Goal: Information Seeking & Learning: Learn about a topic

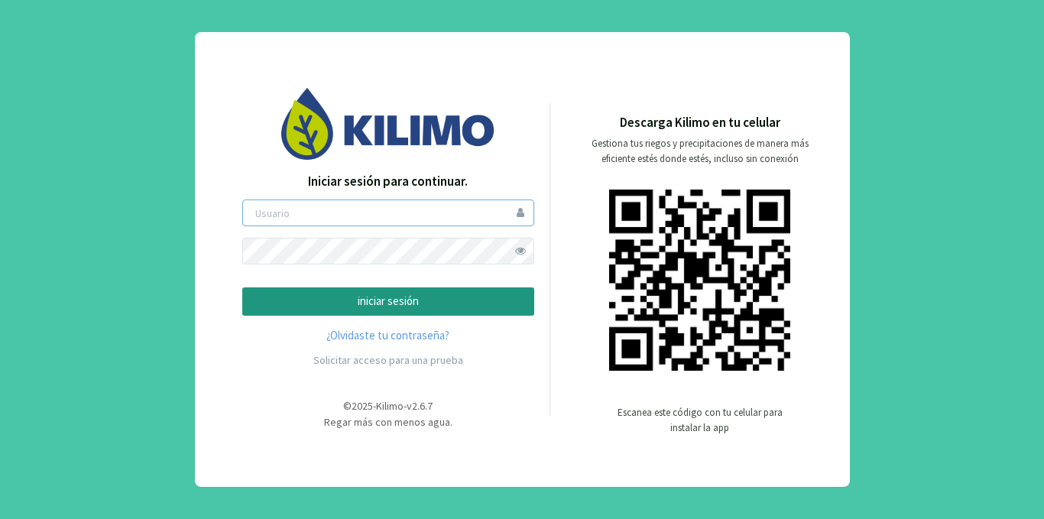
click at [312, 221] on input "email" at bounding box center [388, 213] width 292 height 27
click at [359, 214] on input "email" at bounding box center [388, 213] width 292 height 27
type input "[EMAIL_ADDRESS][DOMAIN_NAME]"
click at [397, 303] on p "iniciar sesión" at bounding box center [388, 302] width 266 height 18
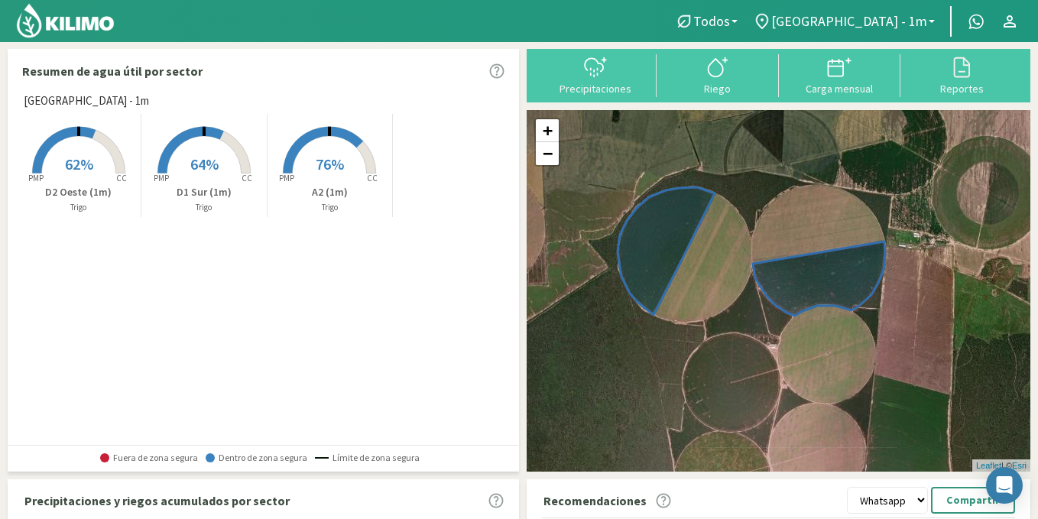
drag, startPoint x: 755, startPoint y: 268, endPoint x: 714, endPoint y: 356, distance: 97.5
click at [714, 356] on div "+ − Leaflet | © Esri" at bounding box center [779, 291] width 504 height 362
click at [651, 224] on icon at bounding box center [666, 252] width 97 height 128
click at [651, 231] on icon at bounding box center [666, 252] width 97 height 128
click at [80, 156] on span "62%" at bounding box center [79, 163] width 28 height 19
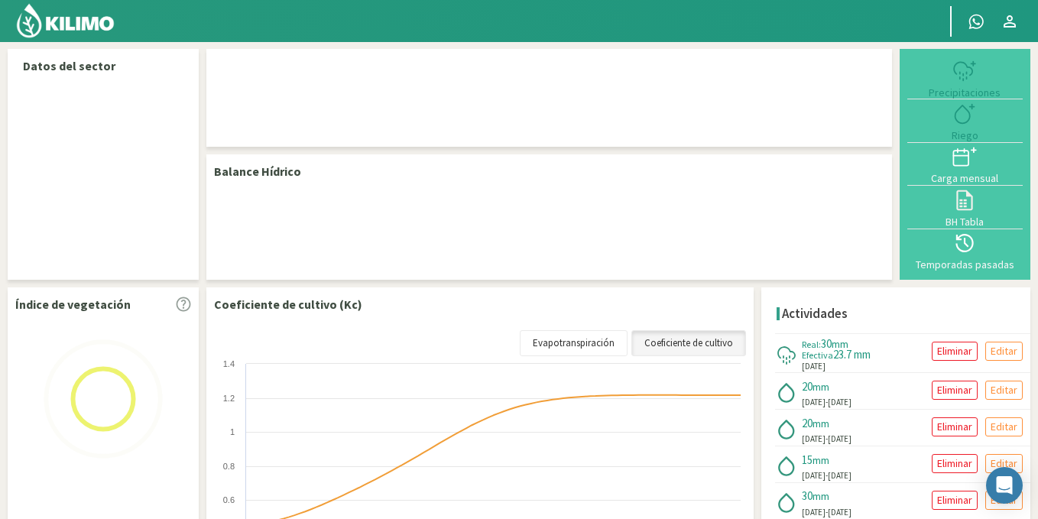
select select "2: Object"
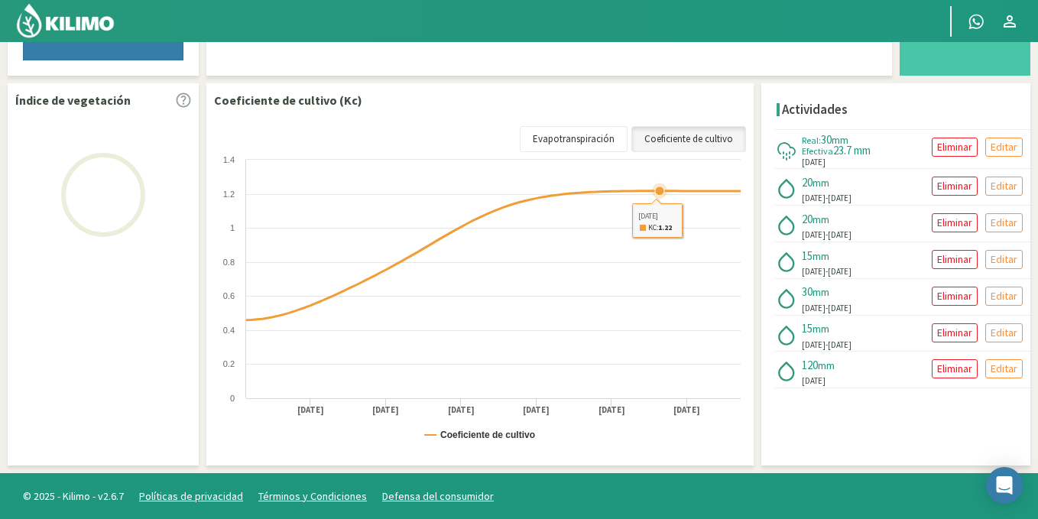
scroll to position [506, 0]
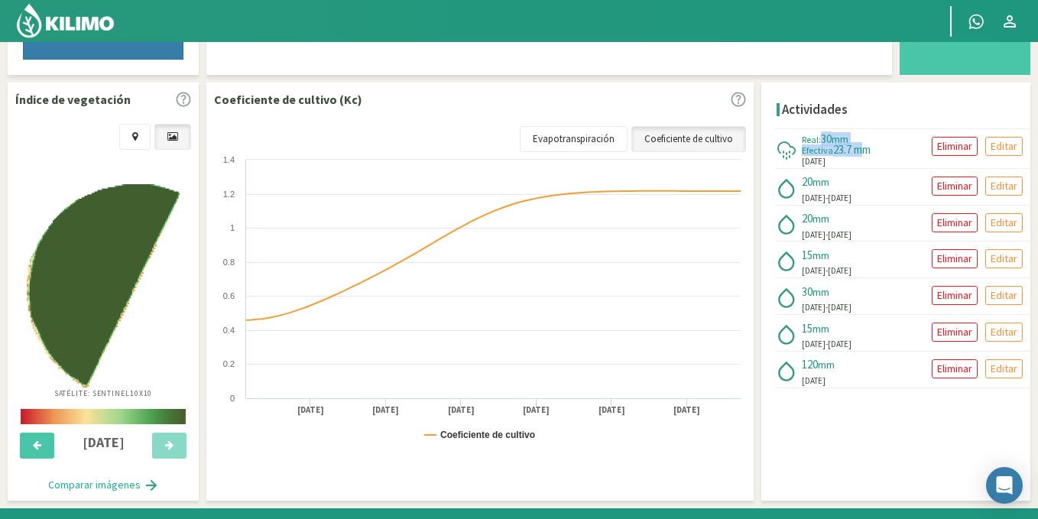
drag, startPoint x: 828, startPoint y: 133, endPoint x: 872, endPoint y: 146, distance: 46.2
click at [871, 146] on div "Real: 30 mm Efectiva 23.7 mm" at bounding box center [836, 144] width 69 height 22
click at [850, 156] on div "Real: 30 mm Efectiva 23.7 mm [DATE]" at bounding box center [836, 150] width 69 height 35
click at [832, 143] on span "30" at bounding box center [826, 139] width 11 height 15
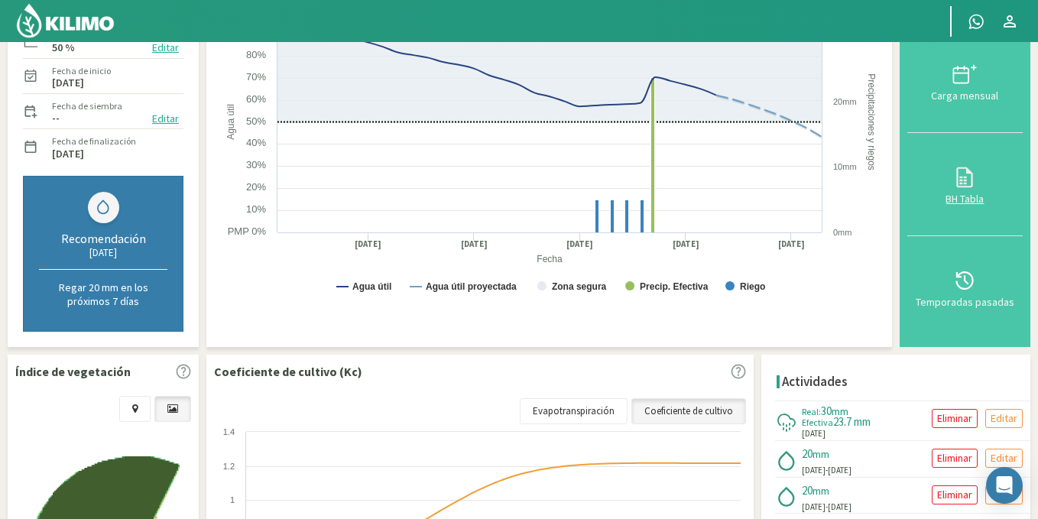
scroll to position [306, 0]
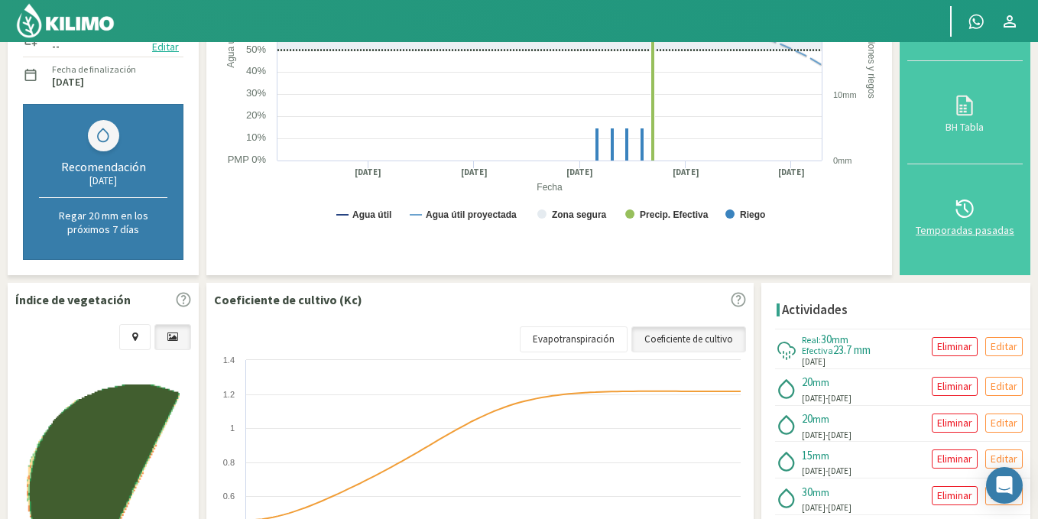
click at [979, 226] on div "Temporadas pasadas" at bounding box center [965, 230] width 106 height 11
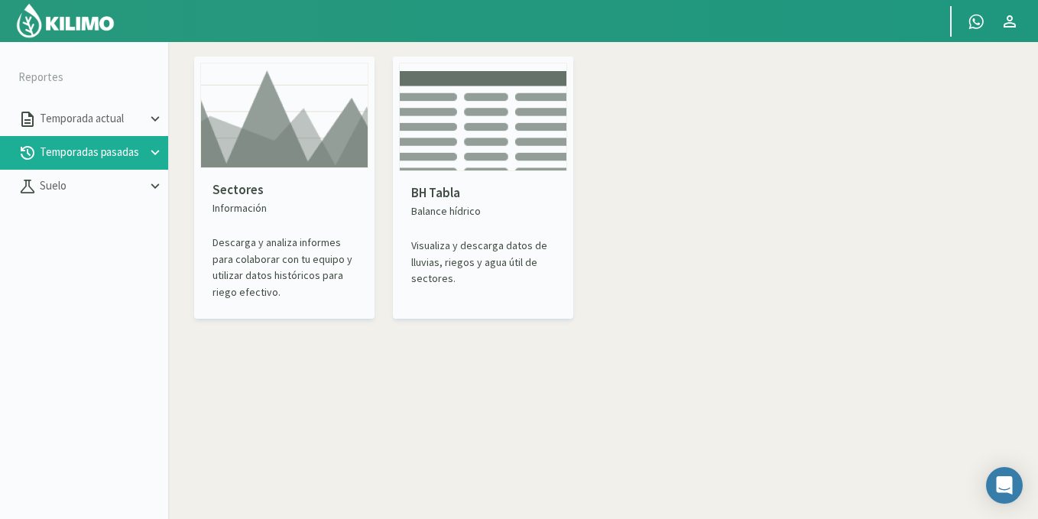
click at [158, 154] on icon at bounding box center [155, 153] width 17 height 17
click at [76, 216] on link "BH Tabla" at bounding box center [104, 220] width 128 height 14
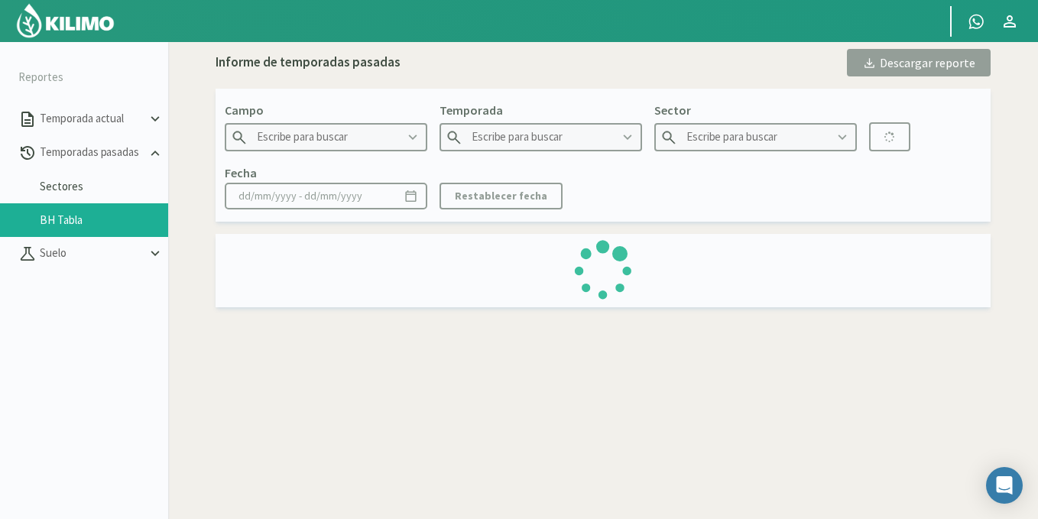
type input "[GEOGRAPHIC_DATA] - 1m"
type input "2018"
type input "D2 Este (1m) - [GEOGRAPHIC_DATA]"
type input "[DATE] - [DATE]"
click at [628, 138] on icon at bounding box center [627, 137] width 17 height 17
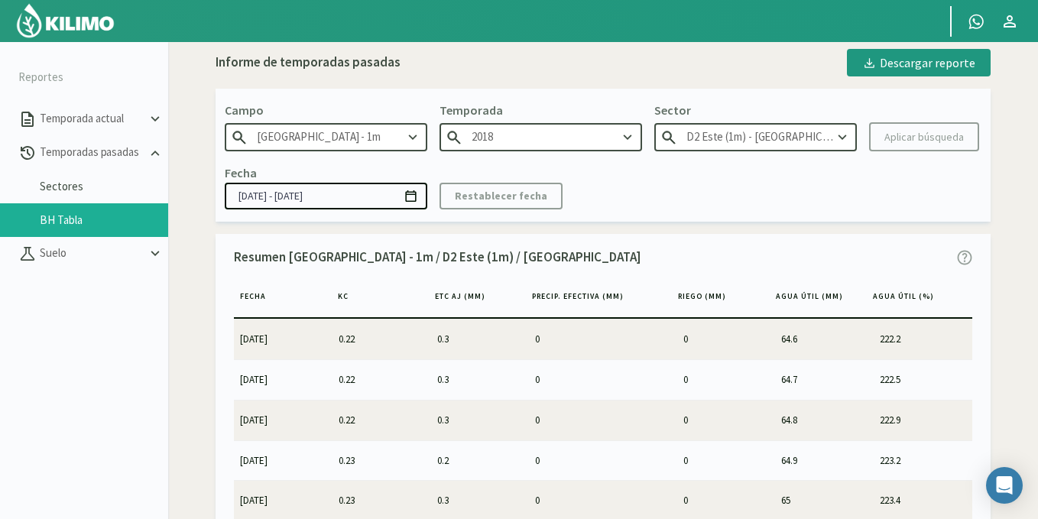
click at [628, 138] on icon at bounding box center [627, 137] width 17 height 17
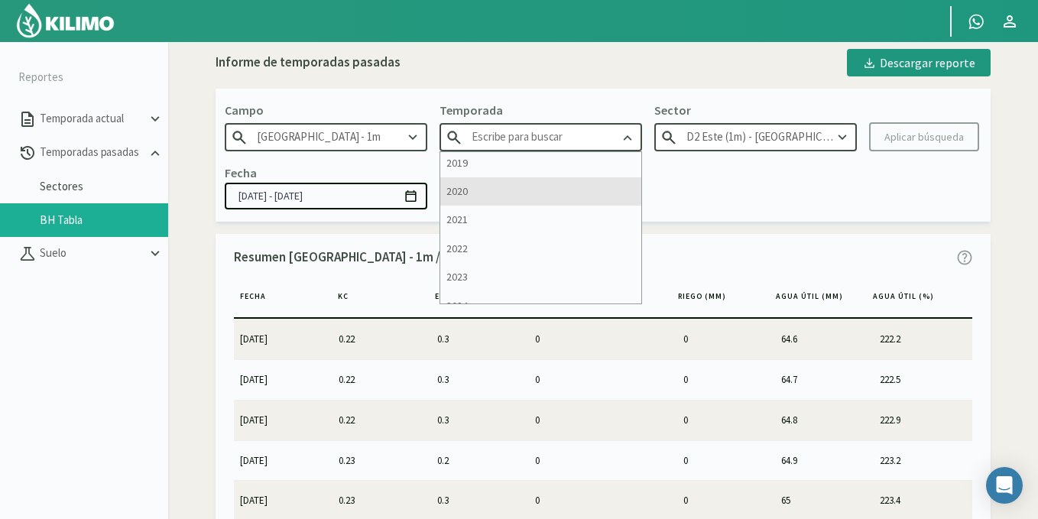
scroll to position [49, 0]
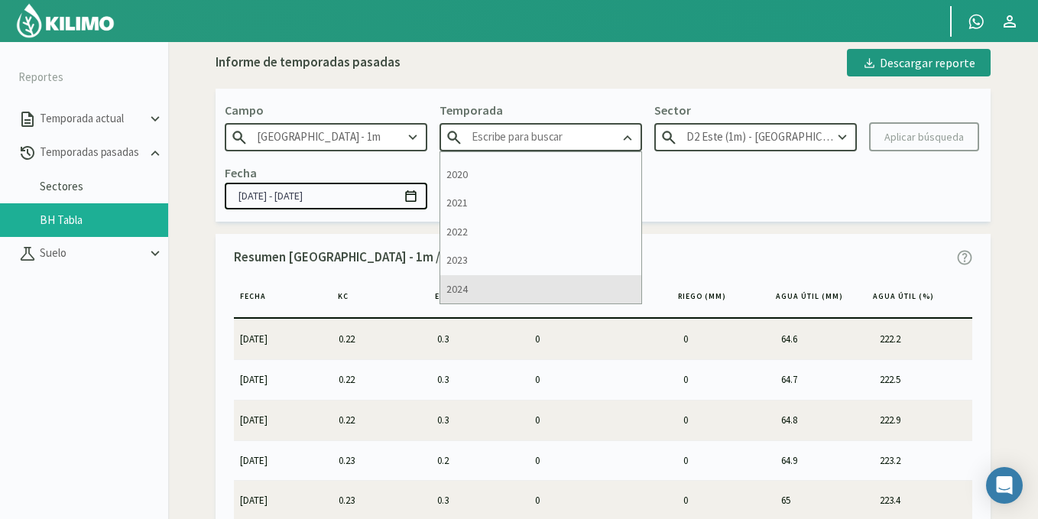
click at [474, 287] on div "2024" at bounding box center [540, 289] width 201 height 28
type input "2024"
type input "C2 (1m) - Soja 2°"
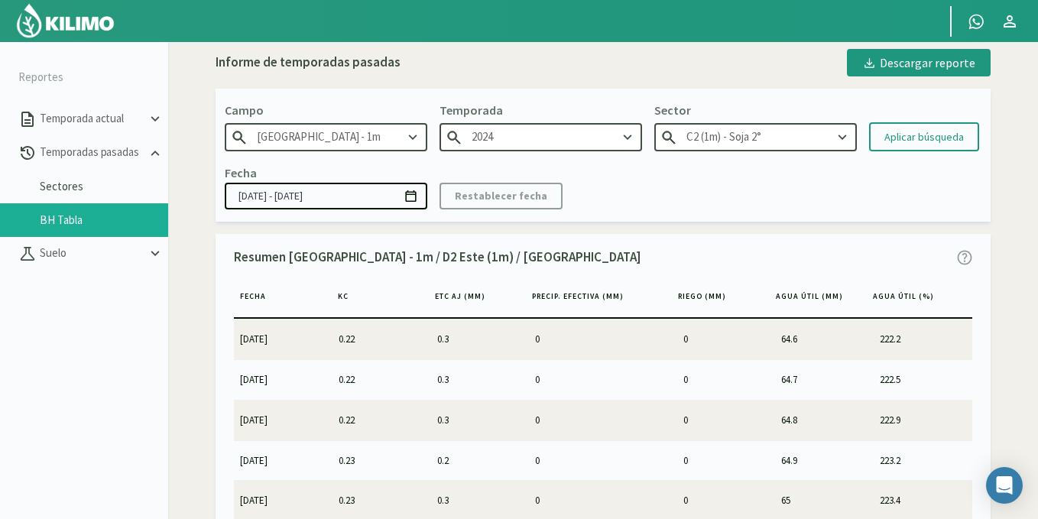
click at [845, 133] on icon at bounding box center [842, 137] width 17 height 17
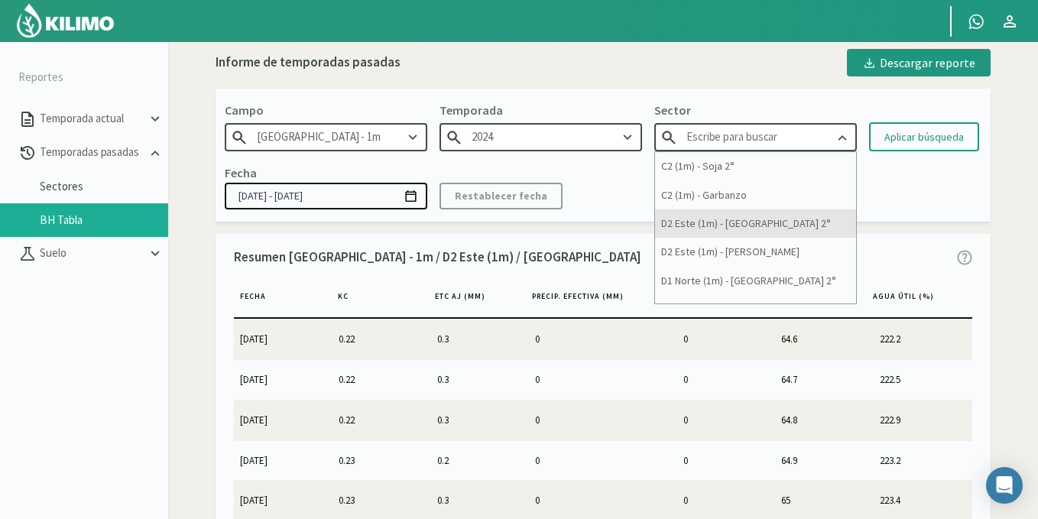
click at [742, 222] on div "D2 Este (1m) - [GEOGRAPHIC_DATA] 2°" at bounding box center [755, 223] width 201 height 28
type input "D2 Este (1m) - [GEOGRAPHIC_DATA] 2°"
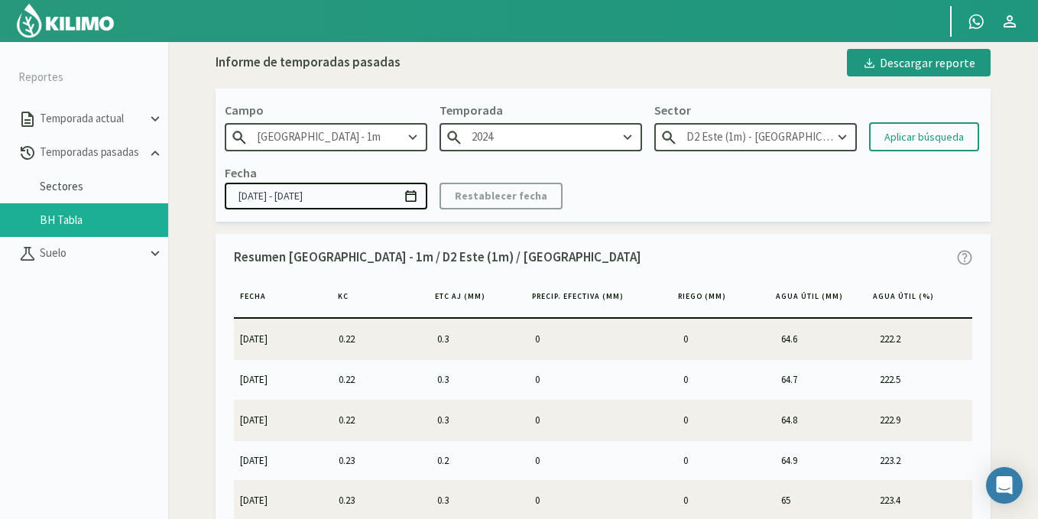
click at [408, 200] on icon at bounding box center [411, 196] width 15 height 15
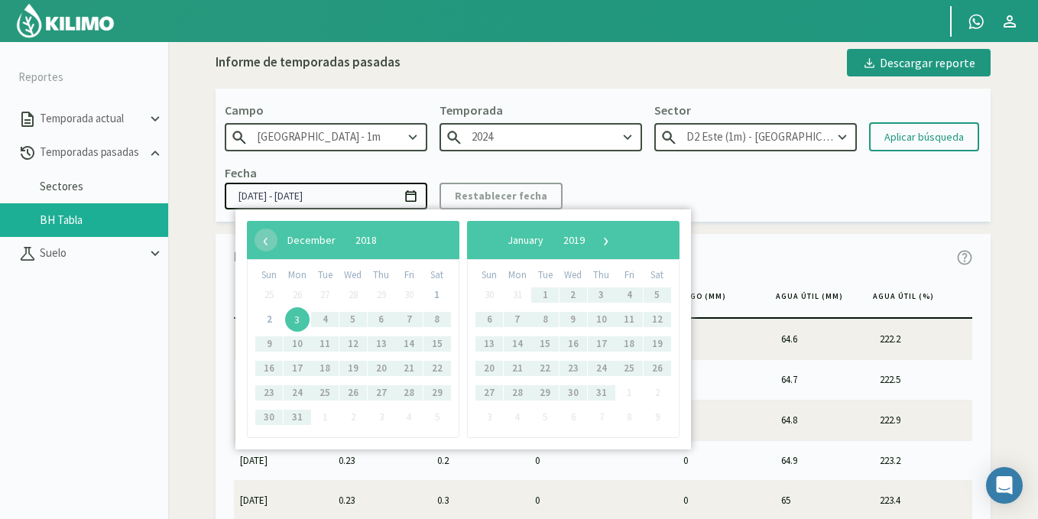
click at [369, 242] on bs-datepicker-navigation-view "‹ ​ December ​ 2018 ​ ›" at bounding box center [332, 236] width 155 height 14
click at [387, 248] on button "2018" at bounding box center [366, 240] width 41 height 23
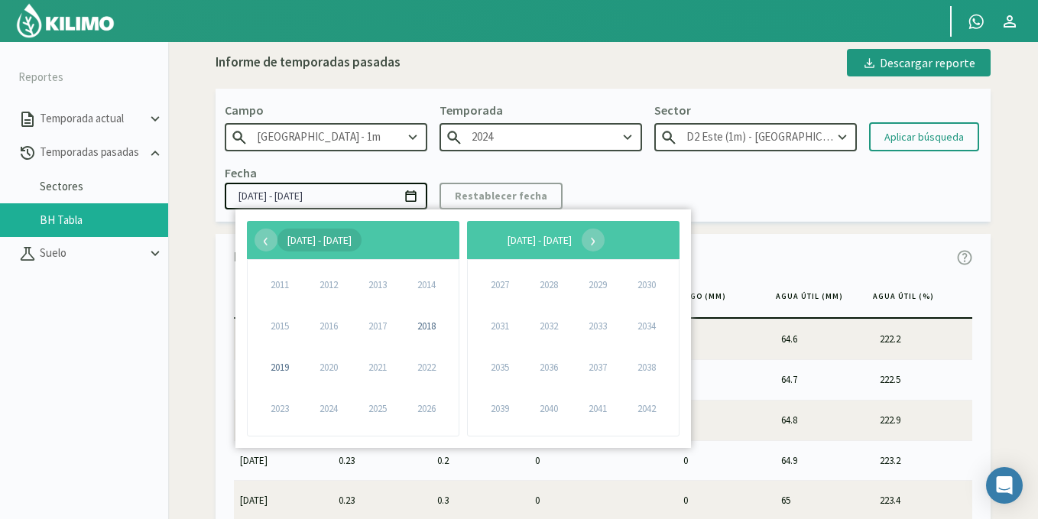
click at [352, 245] on span "[DATE] - [DATE]" at bounding box center [319, 240] width 64 height 14
click at [330, 407] on span "2024" at bounding box center [328, 408] width 35 height 35
click at [330, 401] on span "2024" at bounding box center [328, 408] width 35 height 35
click at [330, 403] on span "2024" at bounding box center [328, 408] width 35 height 35
drag, startPoint x: 666, startPoint y: 136, endPoint x: 674, endPoint y: 141, distance: 9.6
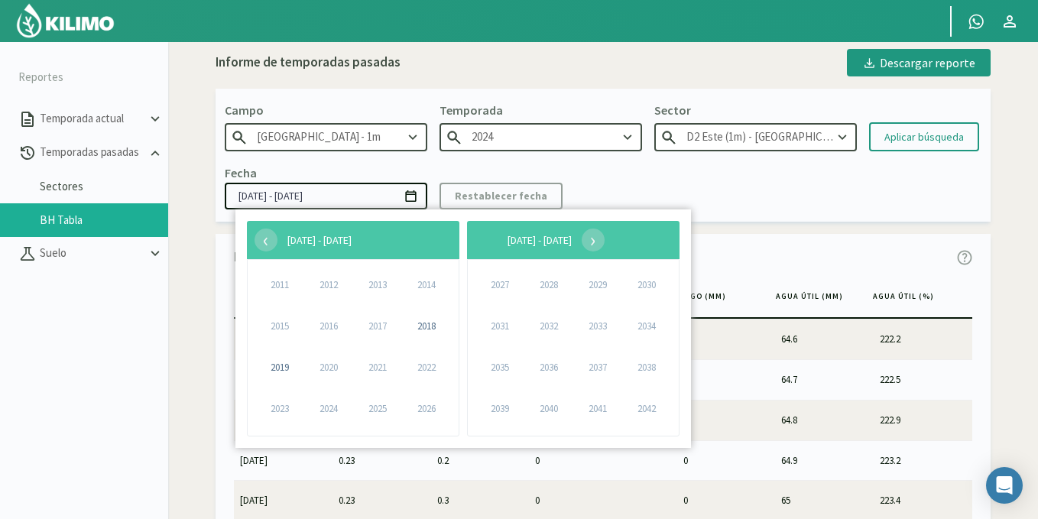
click at [667, 136] on input "D2 Este (1m) - [GEOGRAPHIC_DATA] 2°" at bounding box center [755, 137] width 203 height 28
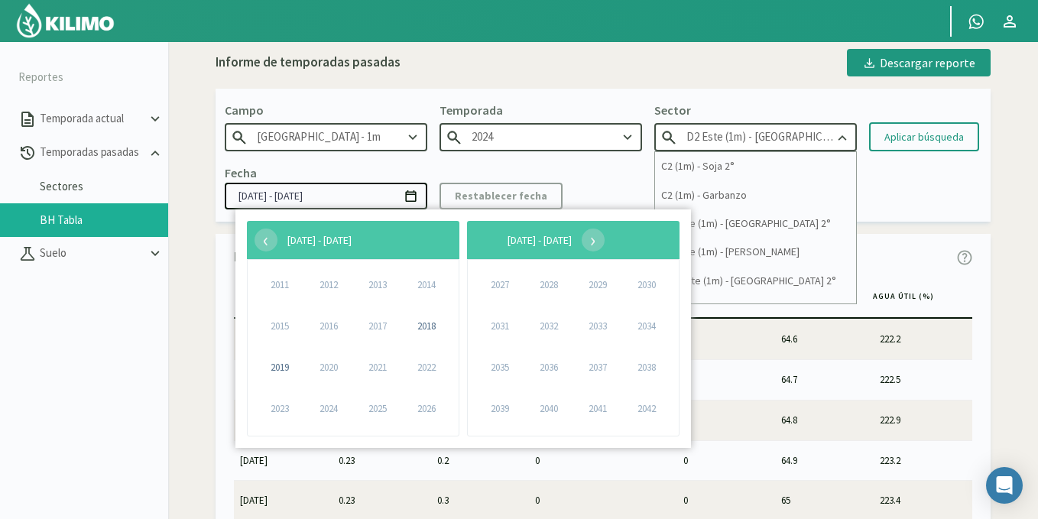
click at [582, 177] on div "Fecha [DATE] - [DATE] Restablecer fecha" at bounding box center [603, 186] width 757 height 45
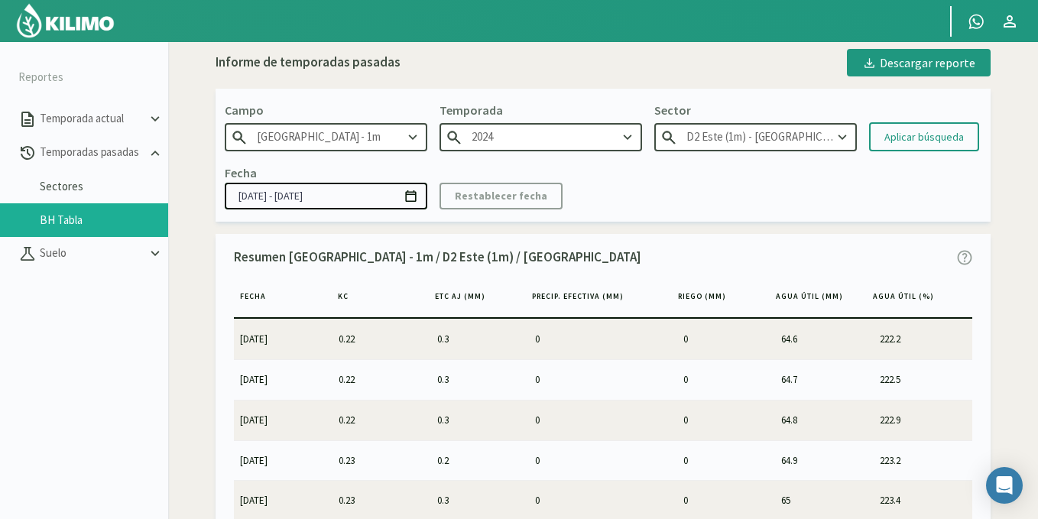
scroll to position [88, 0]
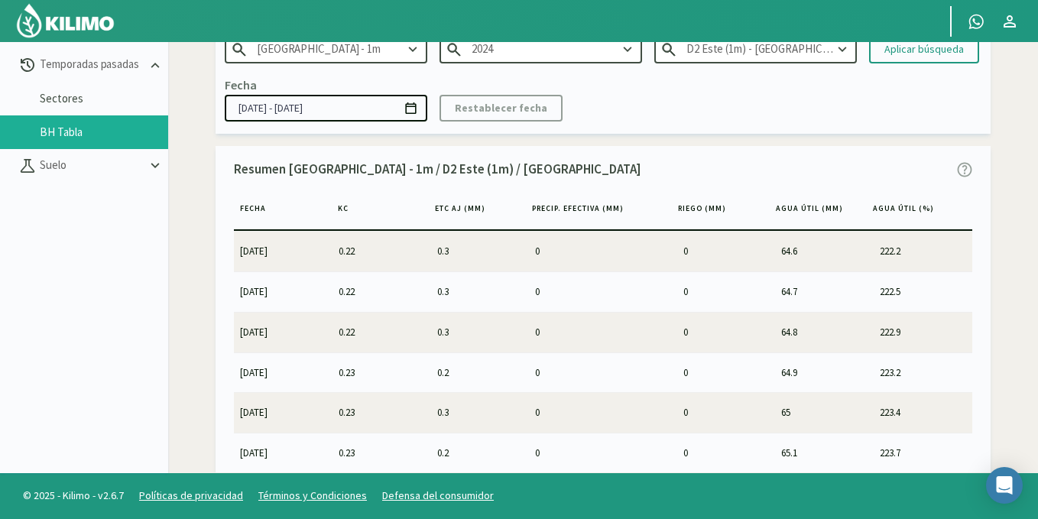
click at [244, 300] on td "[DATE]" at bounding box center [283, 291] width 99 height 40
click at [338, 105] on input "[DATE] - [DATE]" at bounding box center [326, 108] width 203 height 27
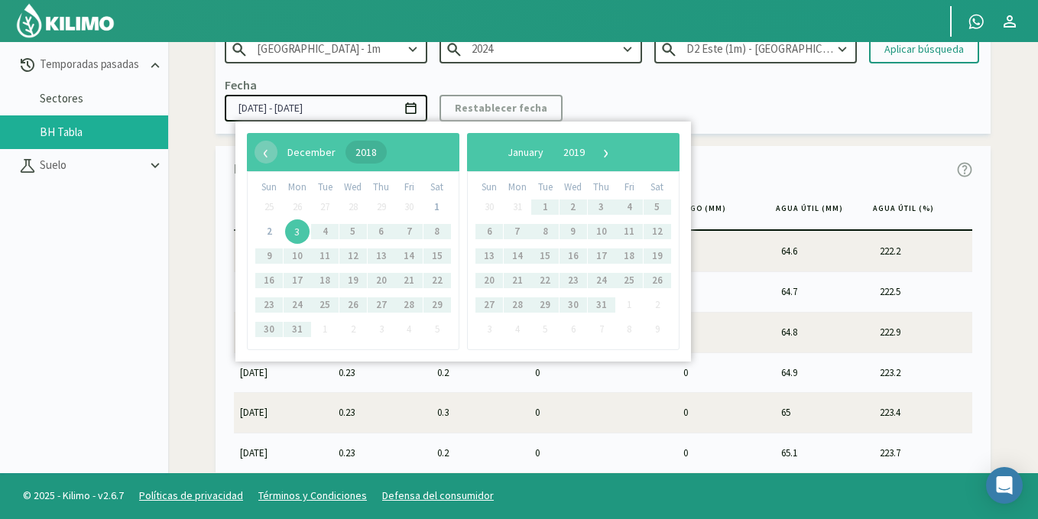
click at [377, 153] on span "2018" at bounding box center [366, 152] width 21 height 14
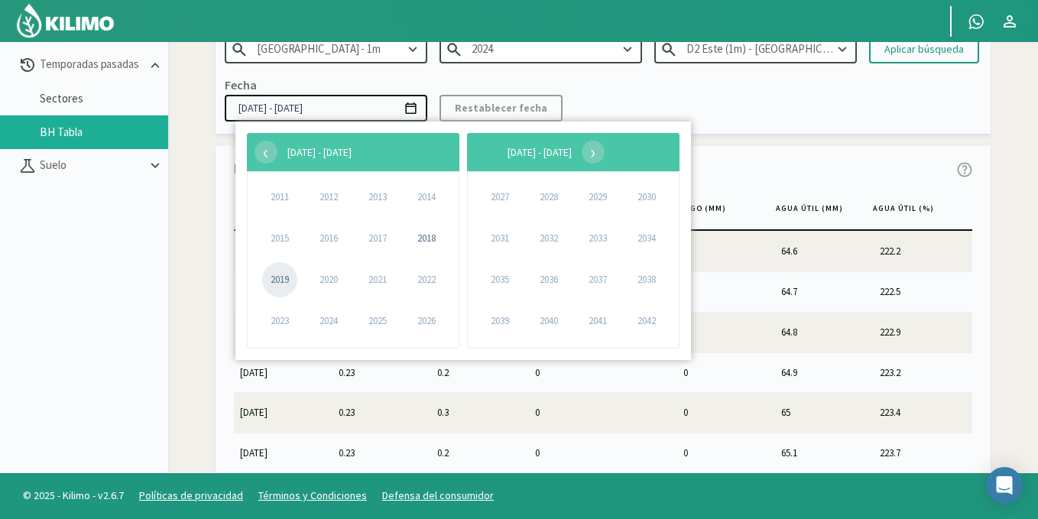
click at [277, 281] on span "2019" at bounding box center [279, 279] width 35 height 35
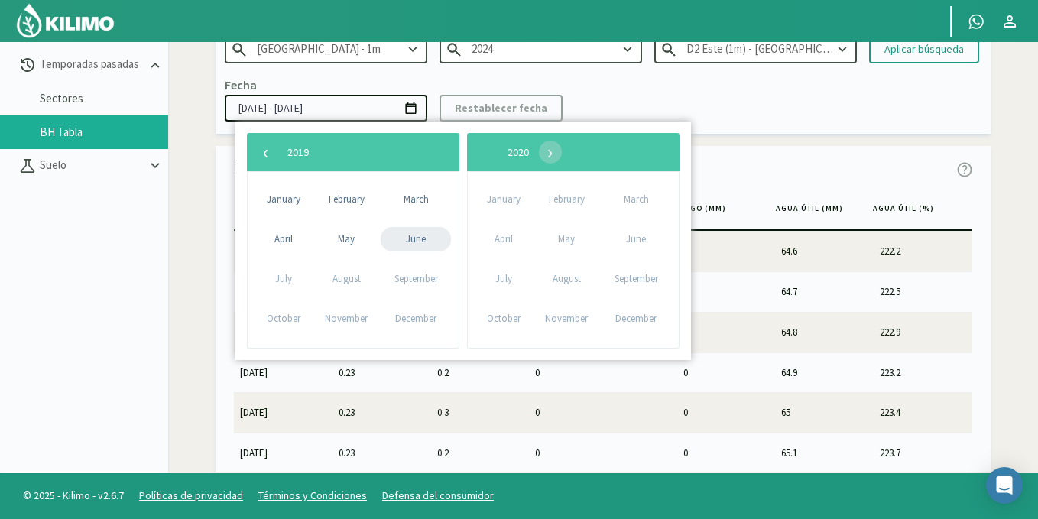
click at [414, 237] on span "June" at bounding box center [416, 239] width 70 height 24
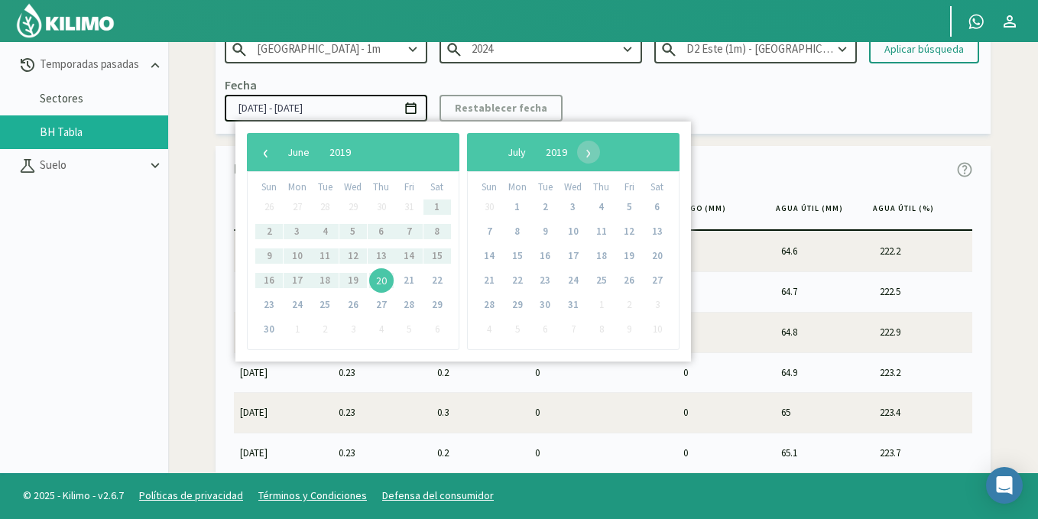
click at [793, 145] on div "Informe de temporadas pasadas Descargar reporte Campo [GEOGRAPHIC_DATA] - 1m Te…" at bounding box center [603, 233] width 775 height 544
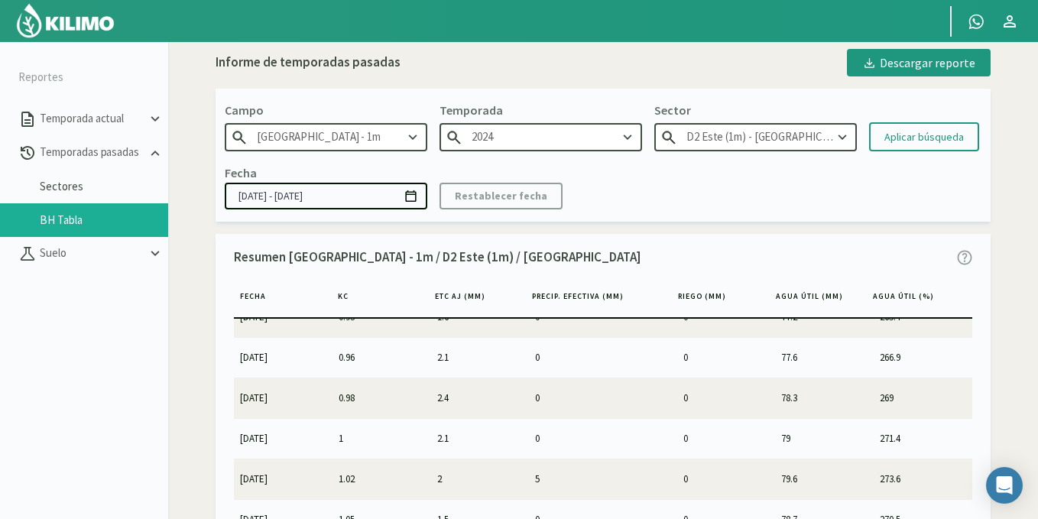
scroll to position [1988, 0]
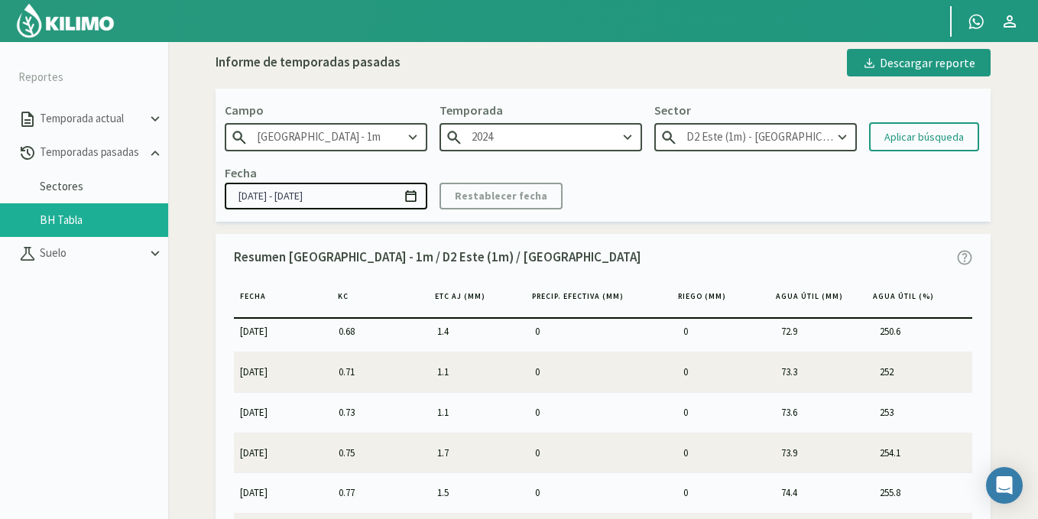
click at [358, 191] on input "[DATE] - [DATE]" at bounding box center [326, 196] width 203 height 27
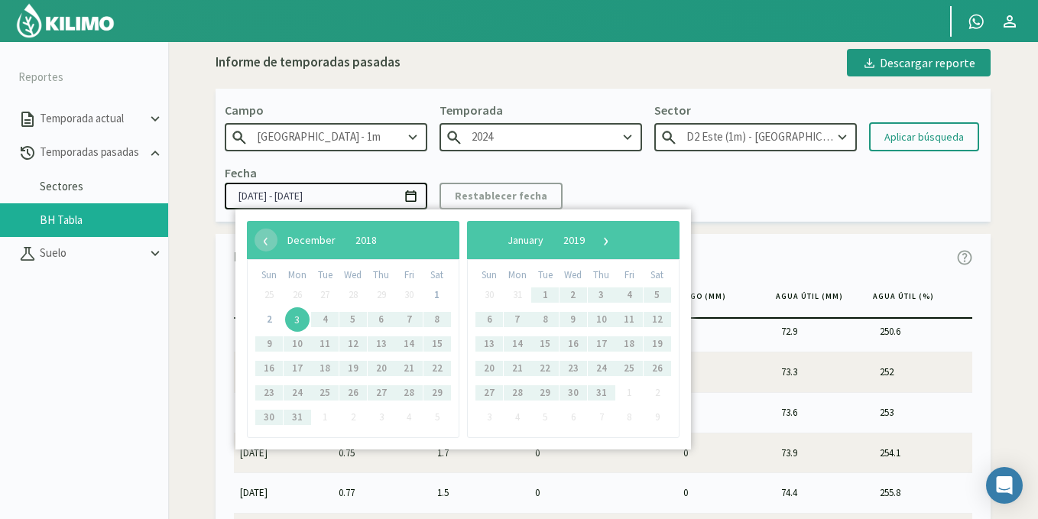
click at [413, 200] on icon at bounding box center [411, 196] width 15 height 15
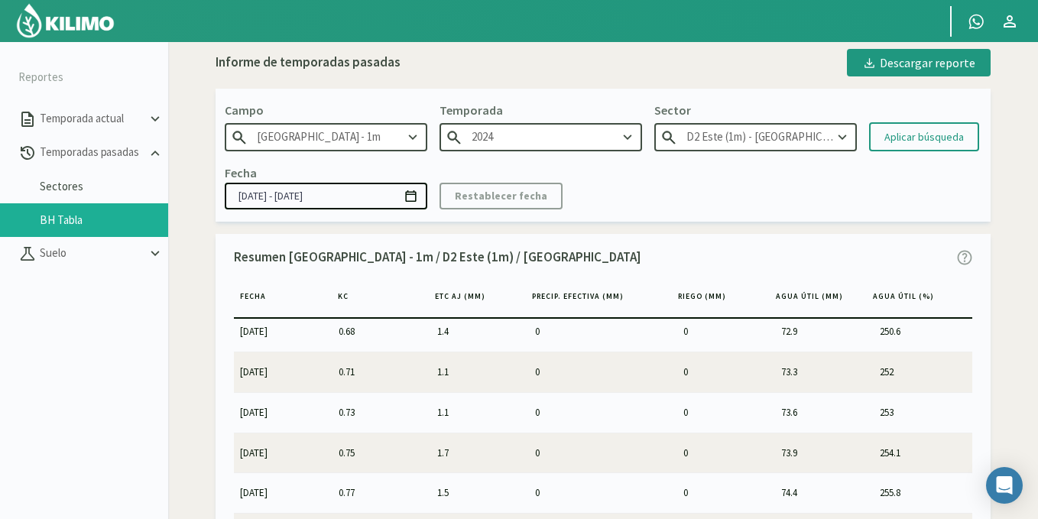
click at [400, 192] on input "[DATE] - [DATE]" at bounding box center [326, 196] width 203 height 27
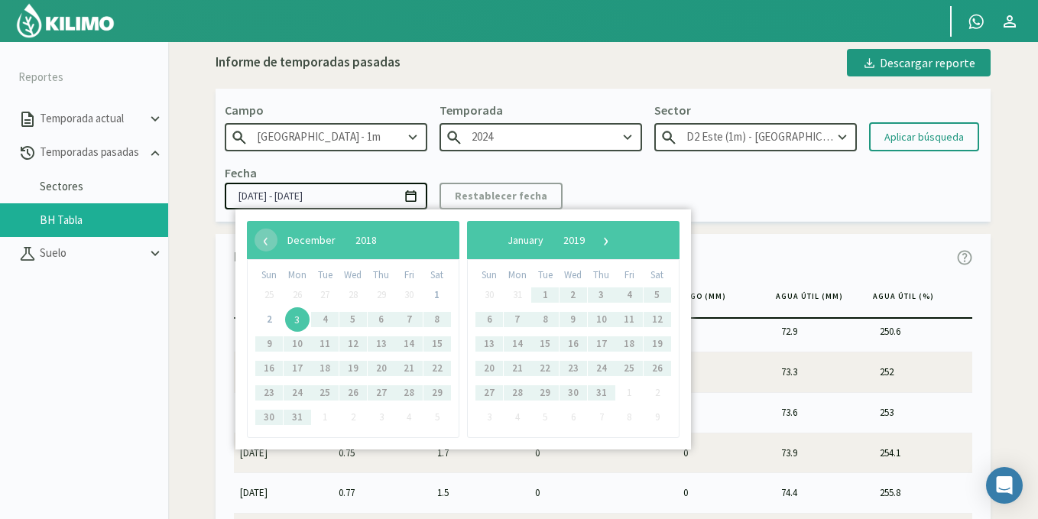
click at [417, 196] on icon at bounding box center [411, 196] width 15 height 15
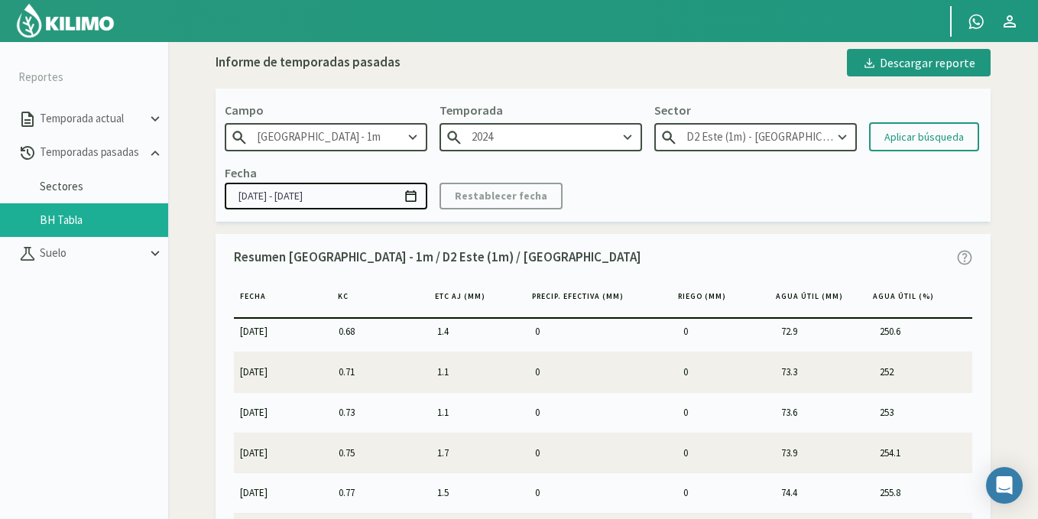
click at [417, 196] on icon at bounding box center [411, 196] width 15 height 15
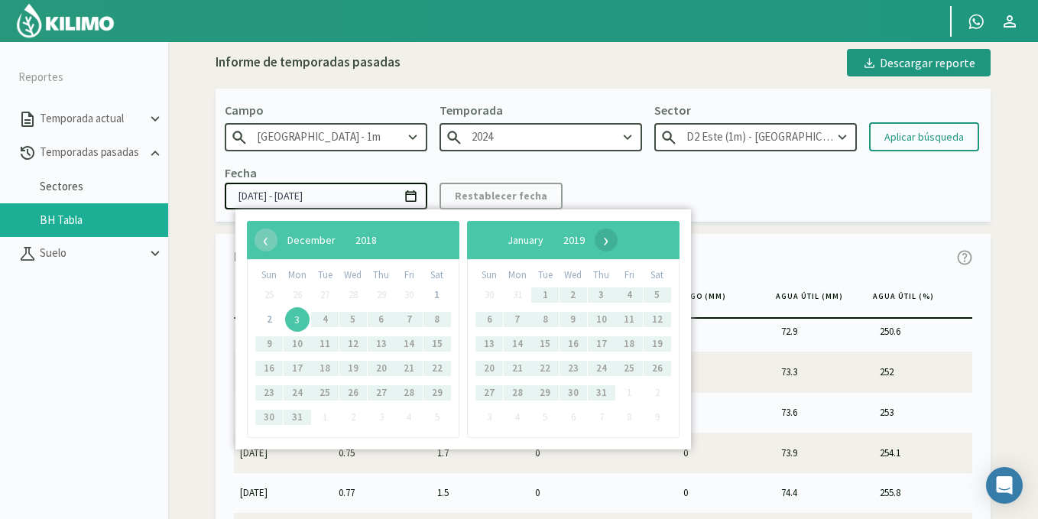
click at [618, 243] on span "›" at bounding box center [606, 240] width 23 height 23
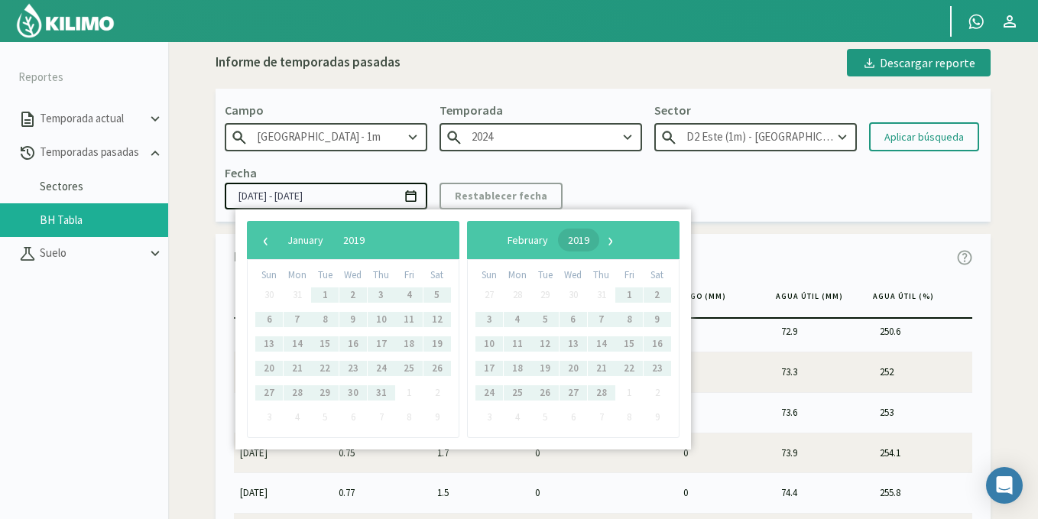
click at [589, 240] on span "2019" at bounding box center [578, 240] width 21 height 14
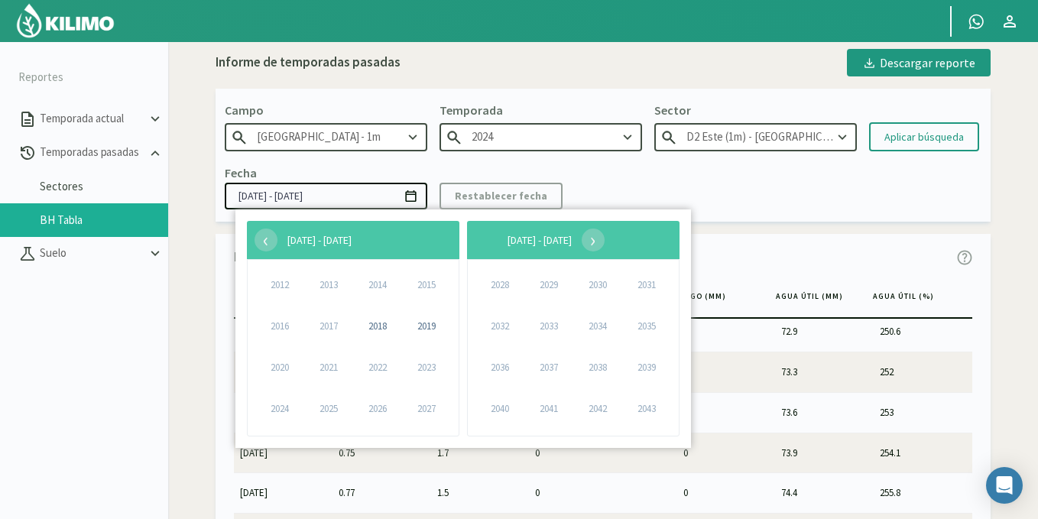
click at [540, 282] on span "2029" at bounding box center [548, 285] width 35 height 35
click at [572, 243] on span "[DATE] - [DATE]" at bounding box center [540, 240] width 64 height 14
click at [677, 245] on div "‹ ​ [DATE] - [DATE] ​ ›" at bounding box center [573, 240] width 213 height 38
click at [509, 201] on kil-button "Restablecer fecha" at bounding box center [501, 196] width 123 height 27
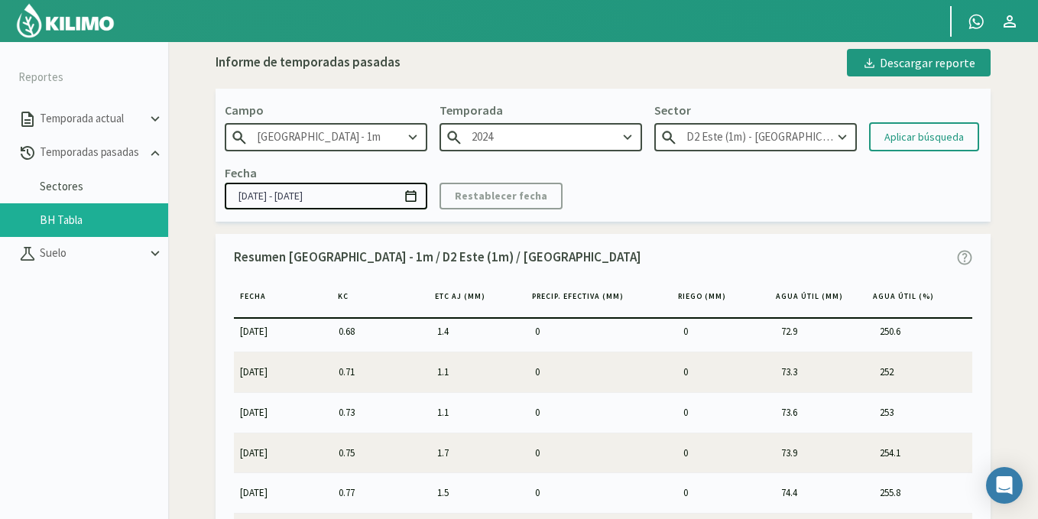
click at [501, 201] on kil-button "Restablecer fecha" at bounding box center [501, 196] width 123 height 27
click at [308, 196] on input "[DATE] - [DATE]" at bounding box center [326, 196] width 203 height 27
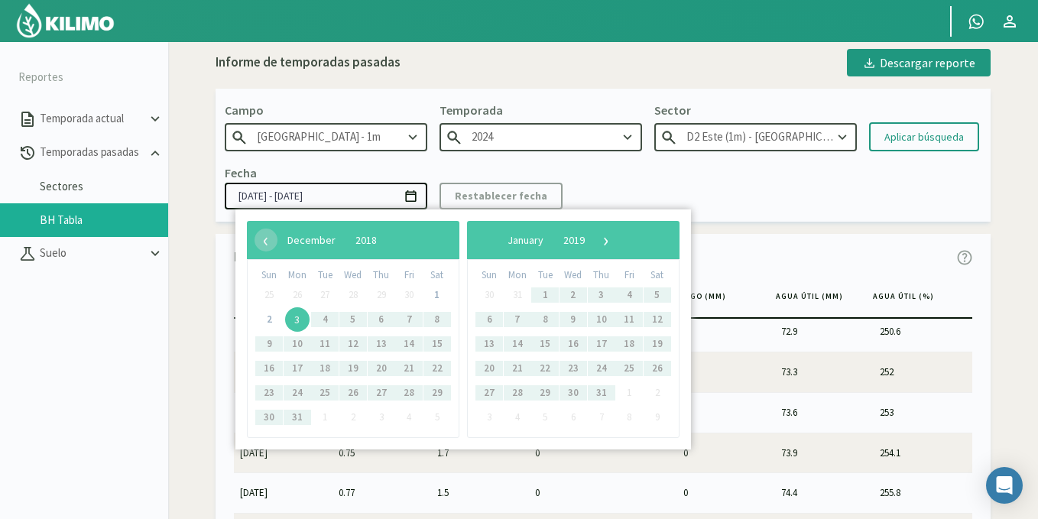
click at [279, 194] on input "[DATE] - [DATE]" at bounding box center [326, 196] width 203 height 27
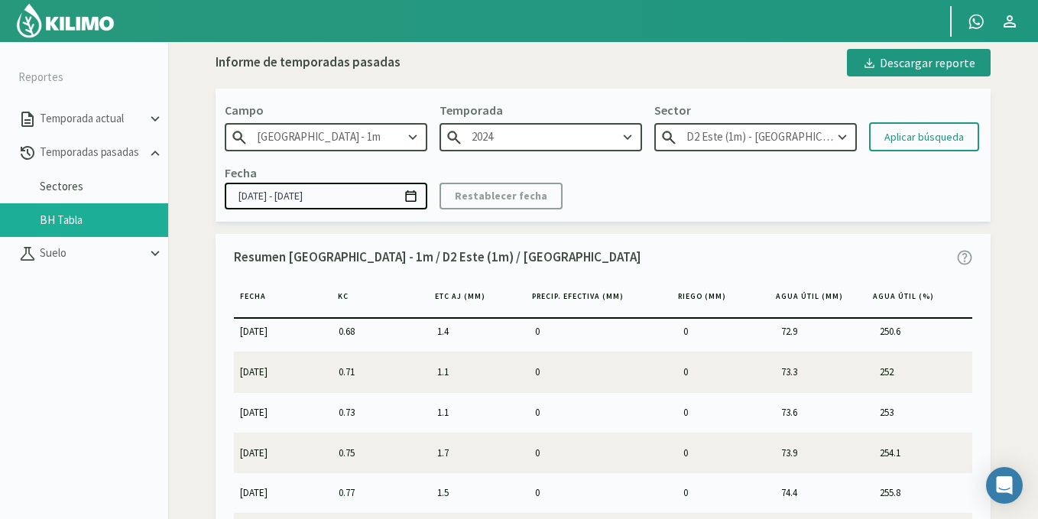
click at [254, 195] on input "[DATE] - [DATE]" at bounding box center [326, 196] width 203 height 27
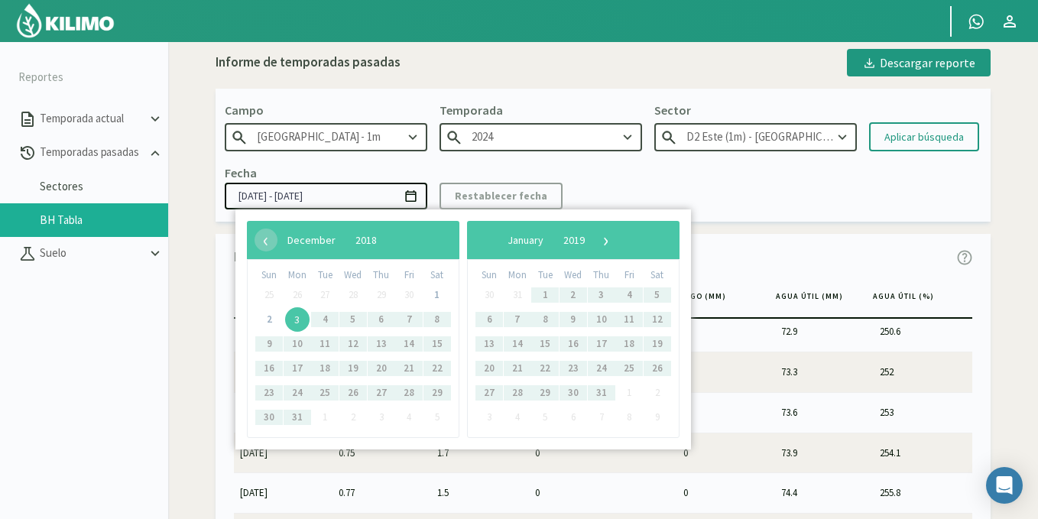
click at [248, 195] on input "[DATE] - [DATE]" at bounding box center [326, 196] width 203 height 27
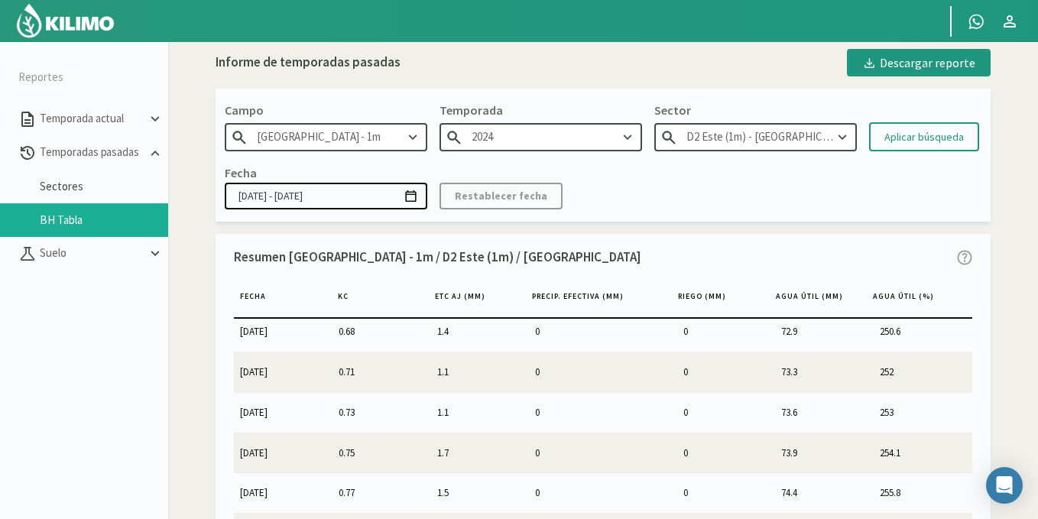
click at [288, 196] on input "[DATE] - [DATE]" at bounding box center [326, 196] width 203 height 27
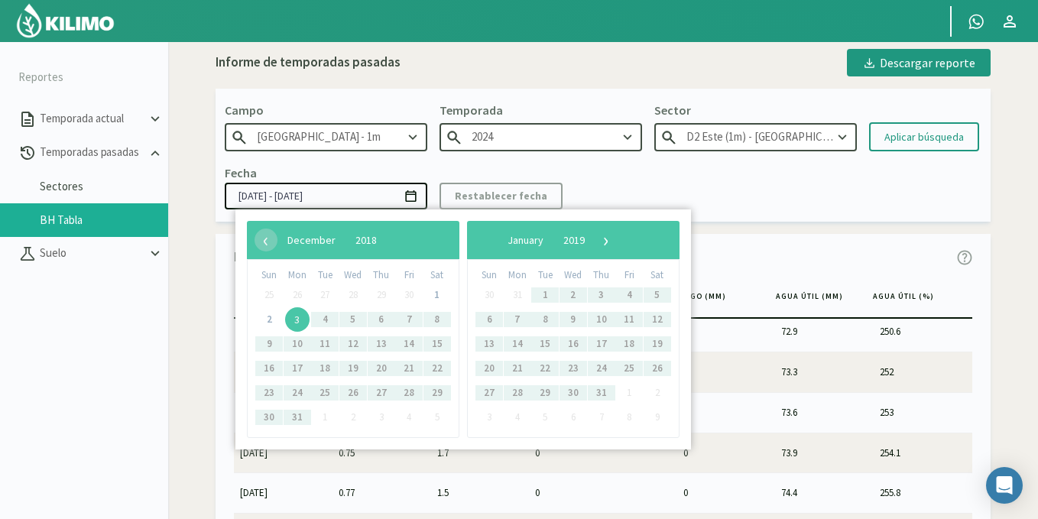
click at [355, 193] on input "[DATE] - [DATE]" at bounding box center [326, 196] width 203 height 27
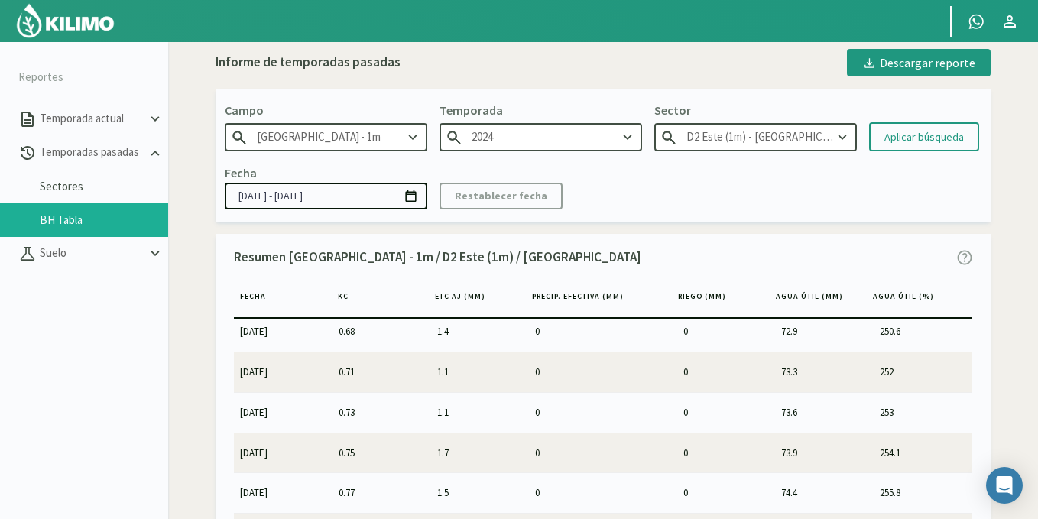
type input "[DATE] - [DATE]"
click at [495, 235] on div "Resumen [GEOGRAPHIC_DATA] - 1m / D2 Este (1m) / [GEOGRAPHIC_DATA] [PERSON_NAME]…" at bounding box center [603, 413] width 775 height 359
click at [602, 194] on div "Fecha [DATE] - [DATE] Restablecer fecha" at bounding box center [603, 186] width 757 height 45
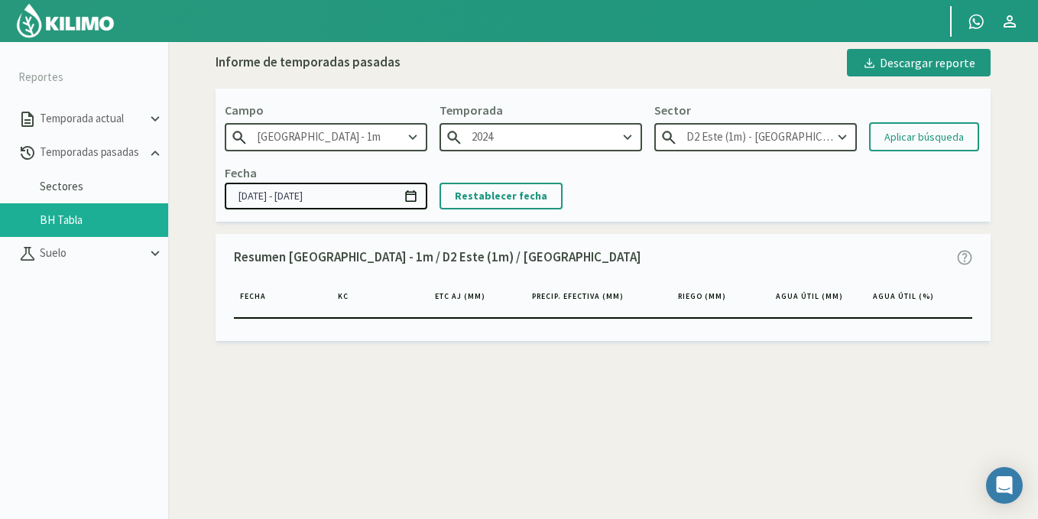
click at [383, 234] on div "Resumen [GEOGRAPHIC_DATA] - 1m / D2 Este (1m) / [GEOGRAPHIC_DATA] [PERSON_NAME]…" at bounding box center [603, 287] width 775 height 107
click at [904, 137] on div "Aplicar búsqueda" at bounding box center [925, 137] width 80 height 16
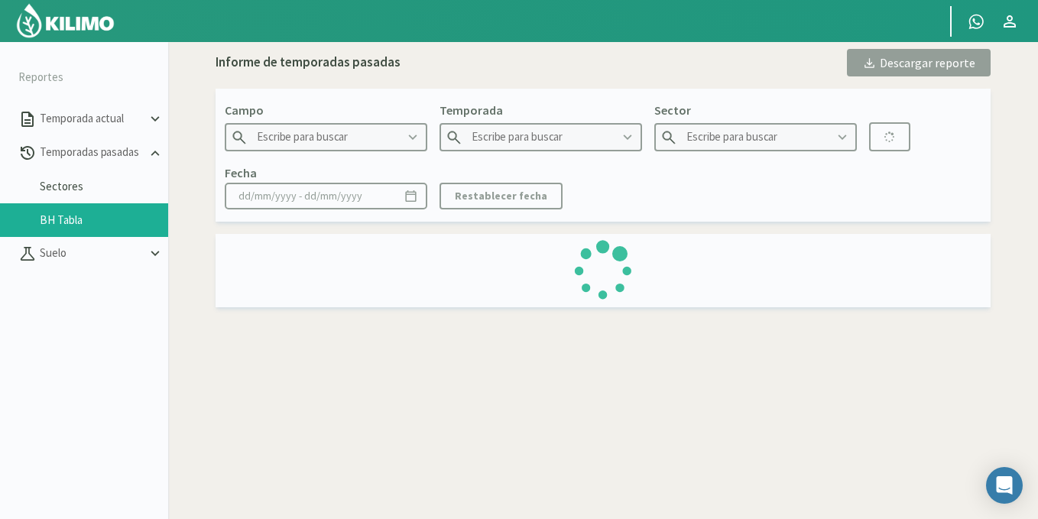
type input "[GEOGRAPHIC_DATA] - 1m"
type input "2024"
type input "D2 Este (1m) - [GEOGRAPHIC_DATA] 2°"
type input "[DATE] - [DATE]"
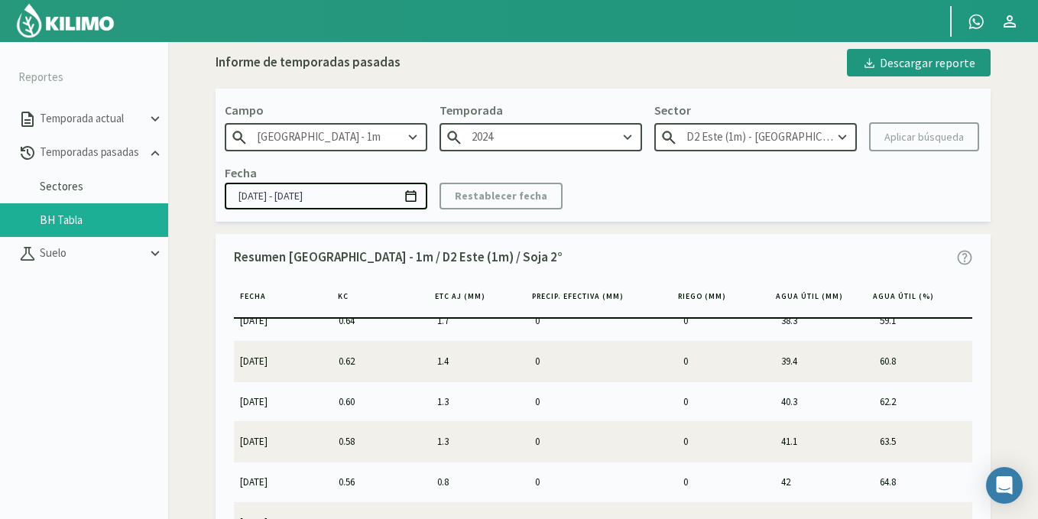
scroll to position [1223, 0]
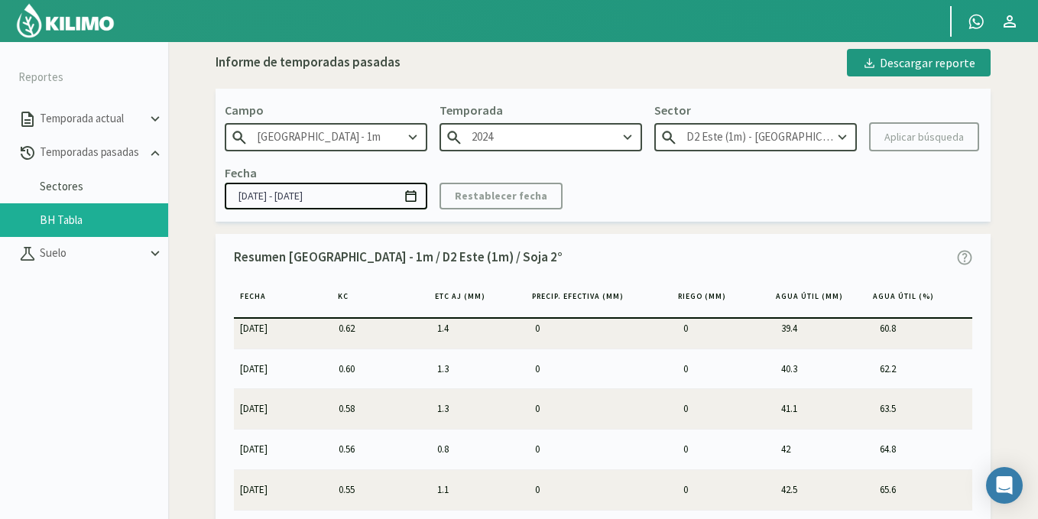
click at [978, 357] on div "Resumen [GEOGRAPHIC_DATA] - 1m / D2 Este (1m) / Soja 2° [PERSON_NAME] KC ETc aj…" at bounding box center [603, 413] width 775 height 359
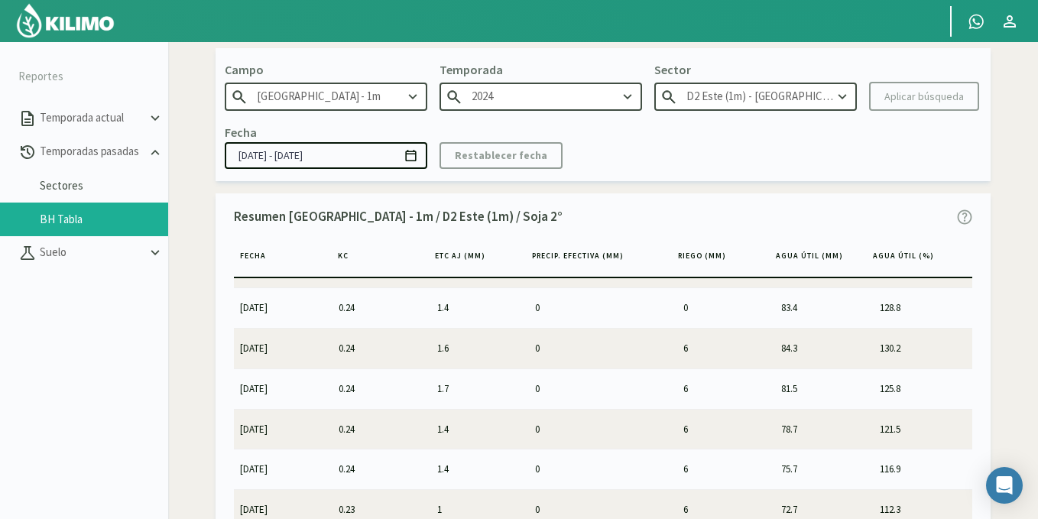
scroll to position [88, 0]
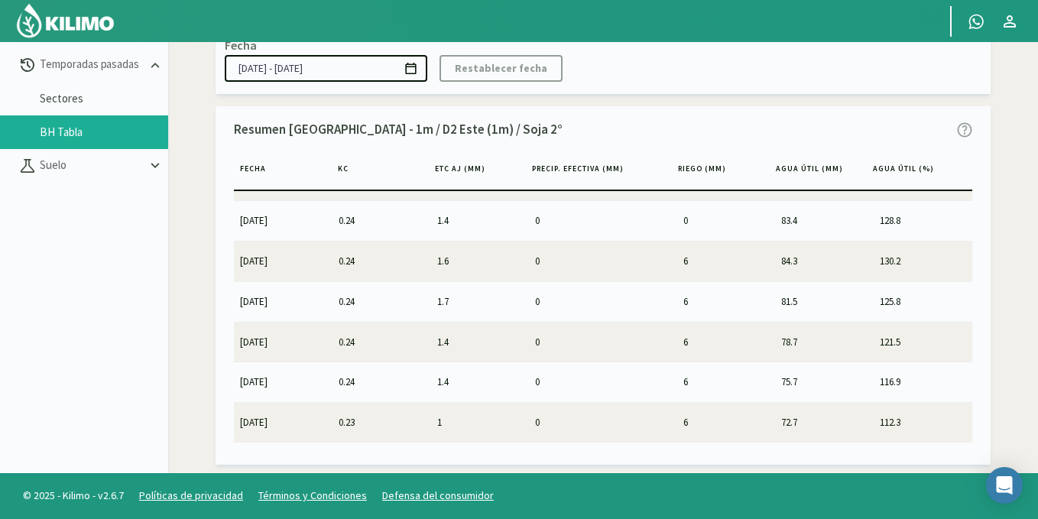
click at [245, 67] on input "[DATE] - [DATE]" at bounding box center [326, 68] width 203 height 27
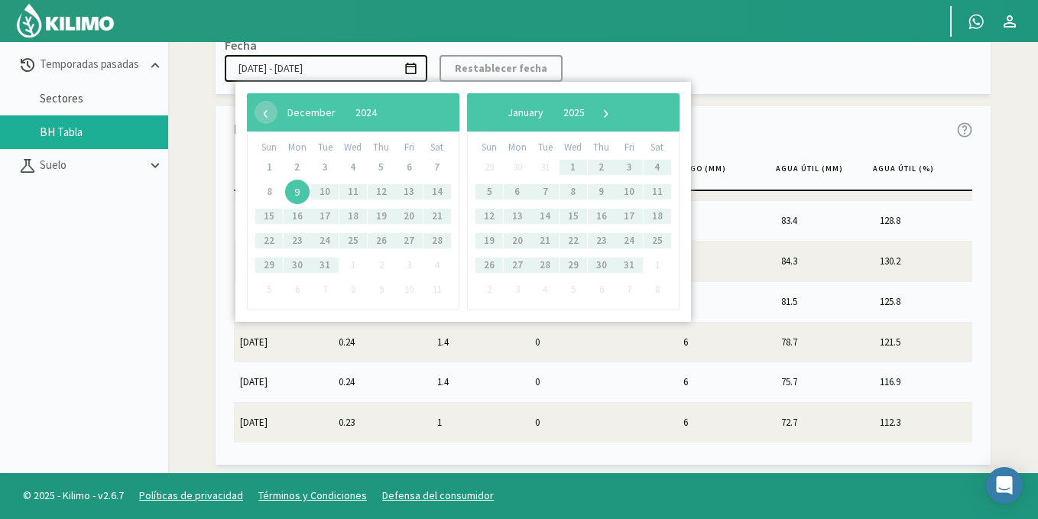
click at [843, 51] on div "Fecha [DATE] - [DATE] Restablecer fecha" at bounding box center [603, 58] width 757 height 45
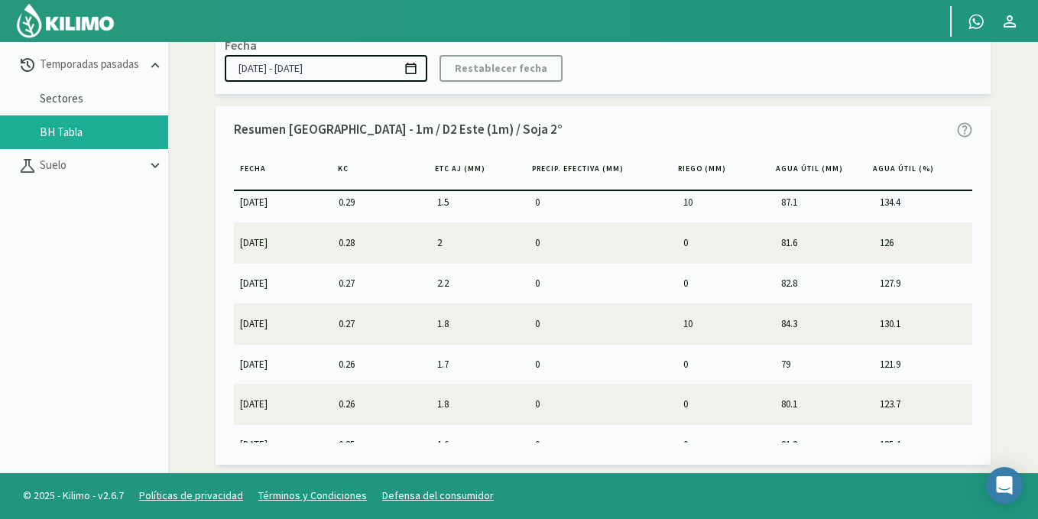
scroll to position [6838, 0]
click at [41, 170] on p "Suelo" at bounding box center [92, 166] width 110 height 18
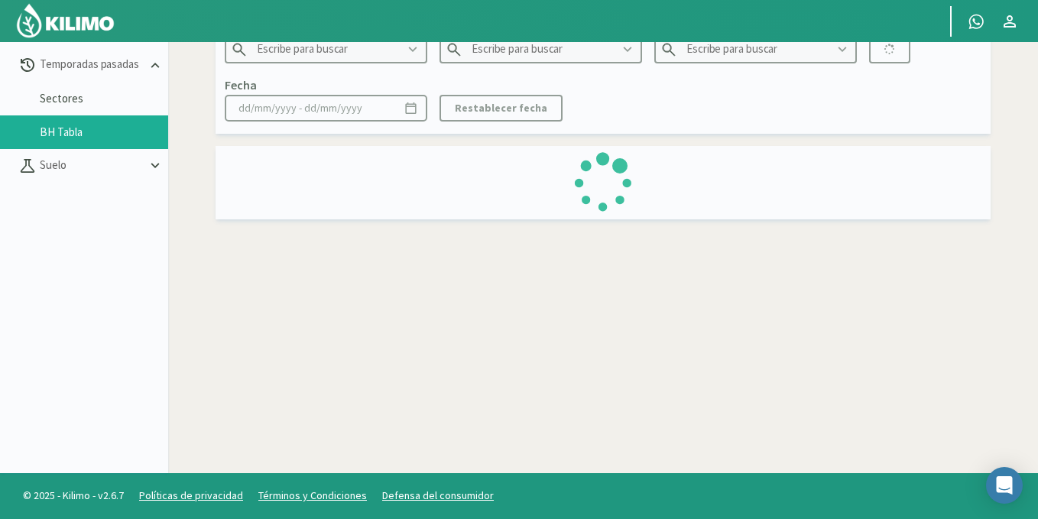
scroll to position [39, 0]
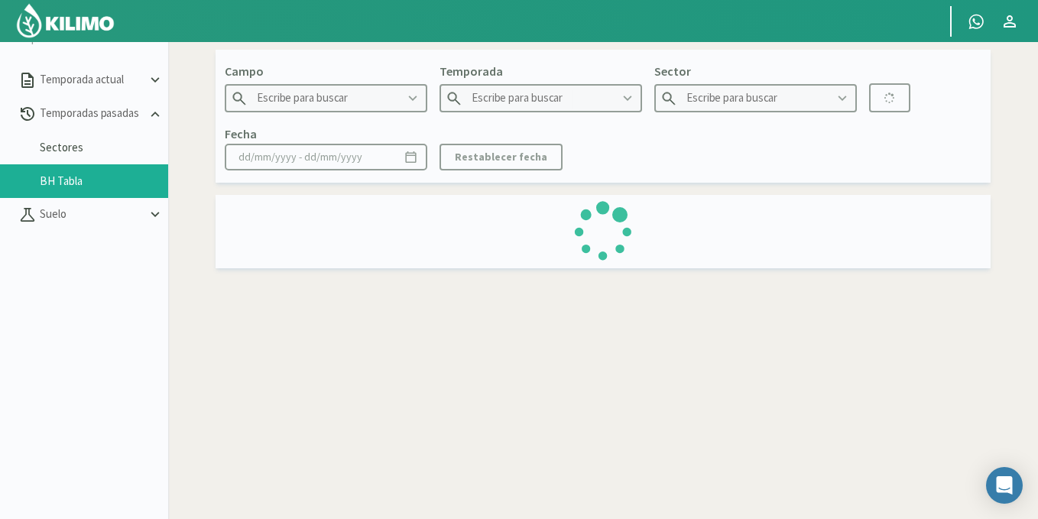
type input "[GEOGRAPHIC_DATA] - 1m"
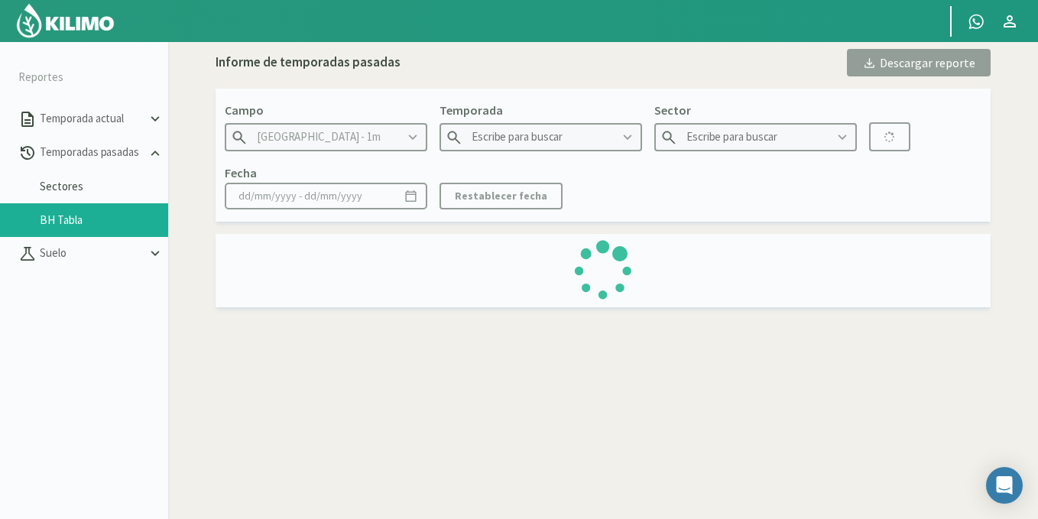
type input "2024"
type input "D2 Este (1m) - [GEOGRAPHIC_DATA] 2°"
type input "[DATE] - [DATE]"
click at [57, 115] on p "Temporada actual" at bounding box center [92, 119] width 110 height 18
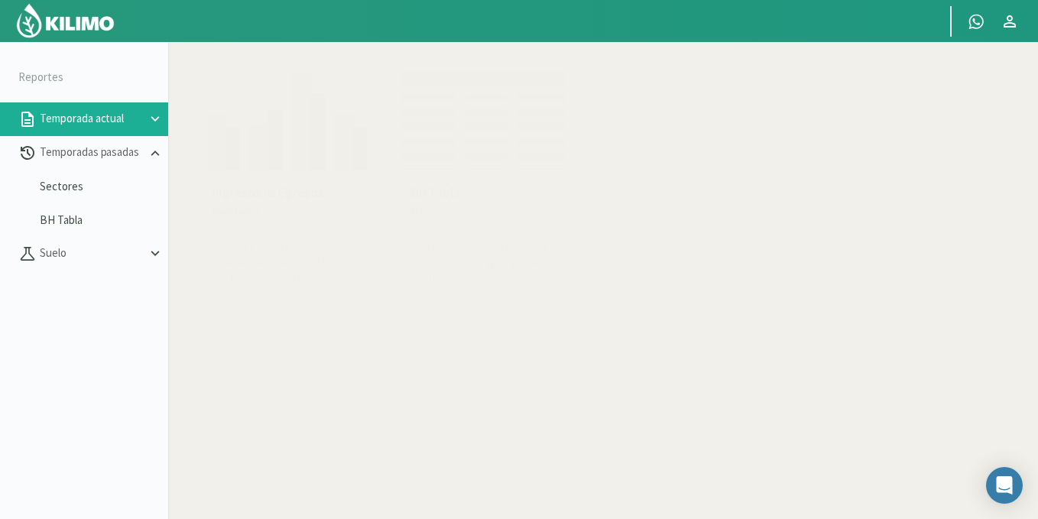
click at [265, 156] on img at bounding box center [284, 117] width 168 height 109
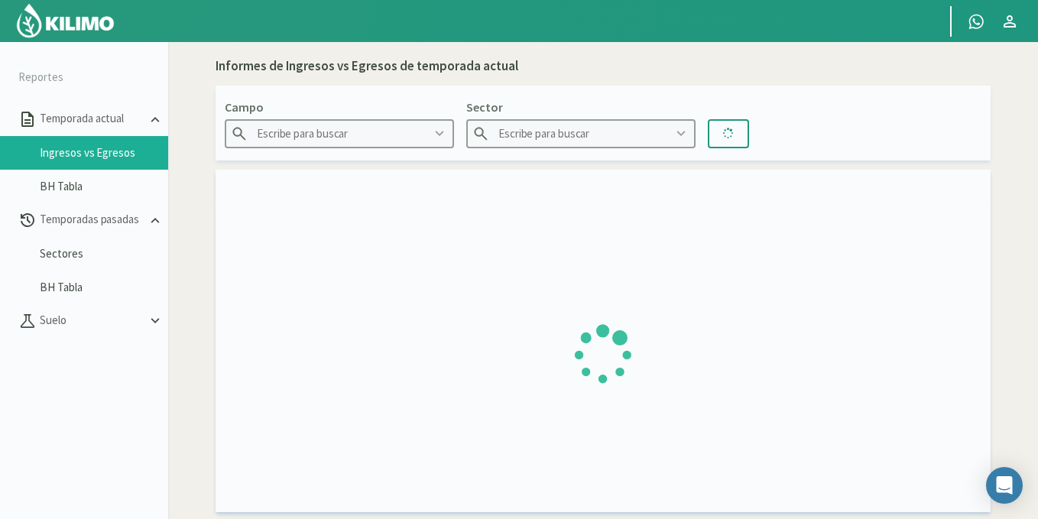
type input "[GEOGRAPHIC_DATA] - 1m"
type input "A2 (1m)"
type input "[DATE] - [DATE]"
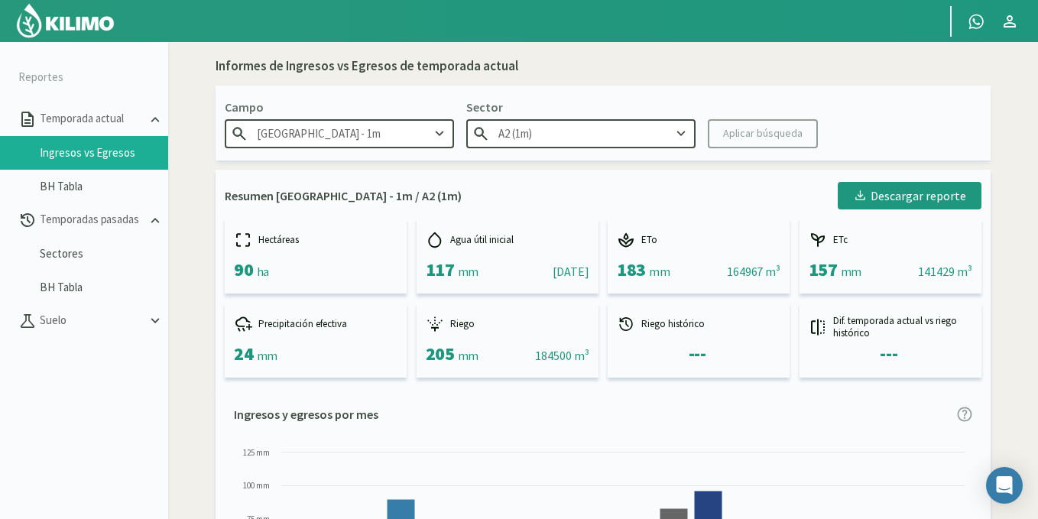
click at [680, 136] on icon at bounding box center [681, 133] width 17 height 17
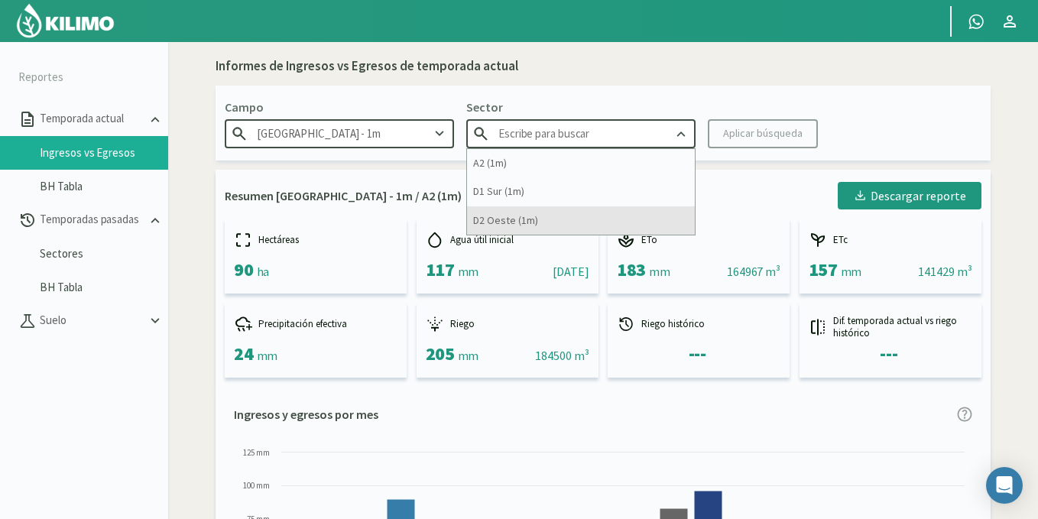
click at [654, 232] on div "D2 Oeste (1m)" at bounding box center [581, 220] width 228 height 28
type input "D2 Oeste (1m)"
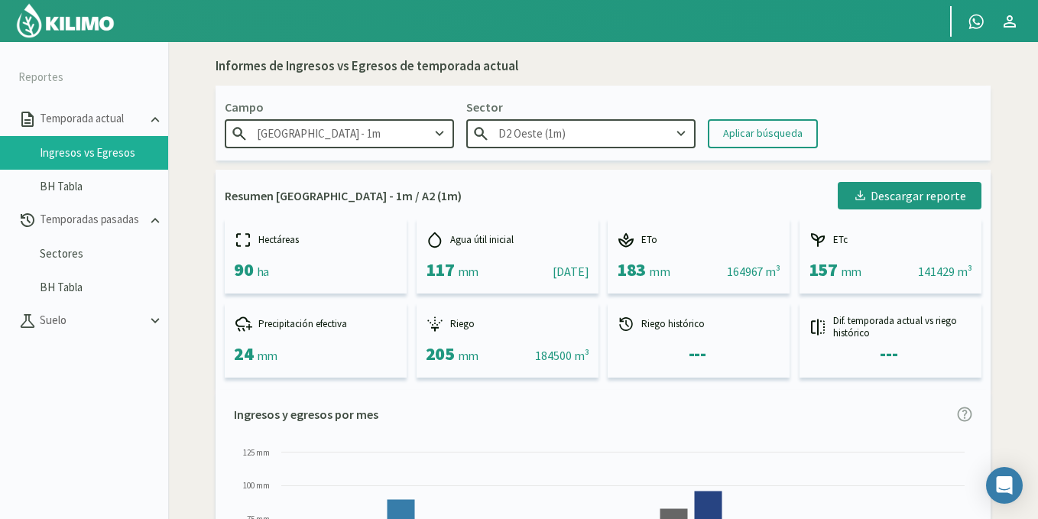
drag, startPoint x: 426, startPoint y: 359, endPoint x: 479, endPoint y: 361, distance: 52.8
click at [479, 361] on div "205 mm" at bounding box center [452, 354] width 53 height 22
click at [479, 362] on span "mm" at bounding box center [468, 355] width 21 height 15
